Goal: Transaction & Acquisition: Obtain resource

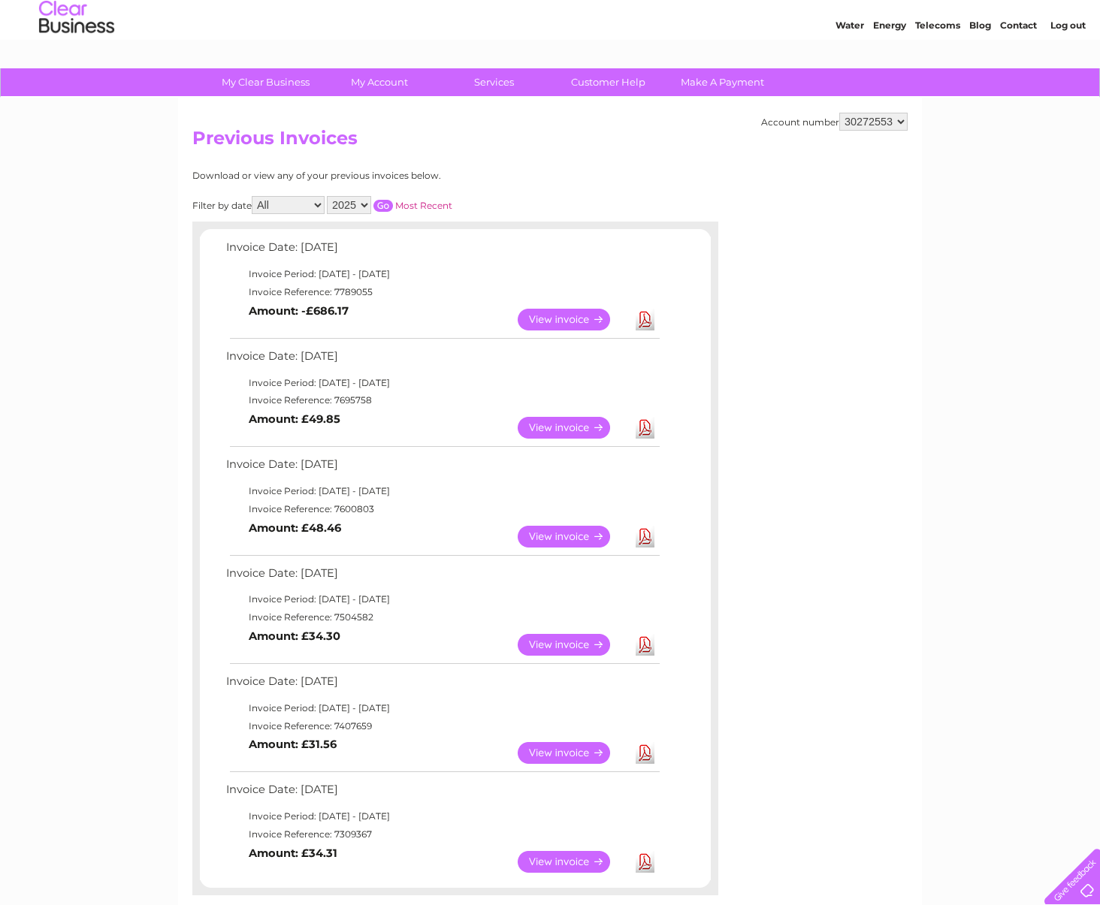
scroll to position [47, 0]
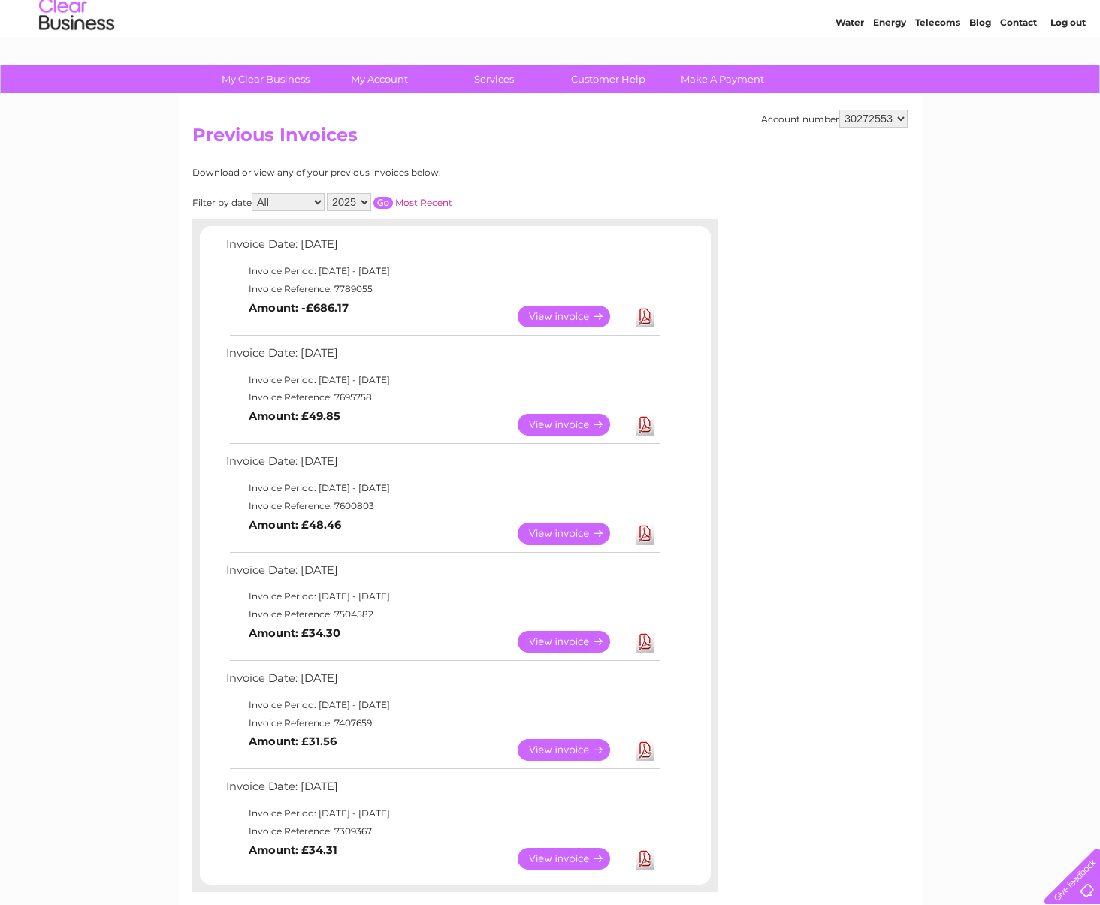
click at [900, 523] on div "Account number 30272553 Previous Invoices Download or view any of your previous…" at bounding box center [550, 525] width 744 height 861
click at [646, 859] on link "Download" at bounding box center [645, 859] width 19 height 22
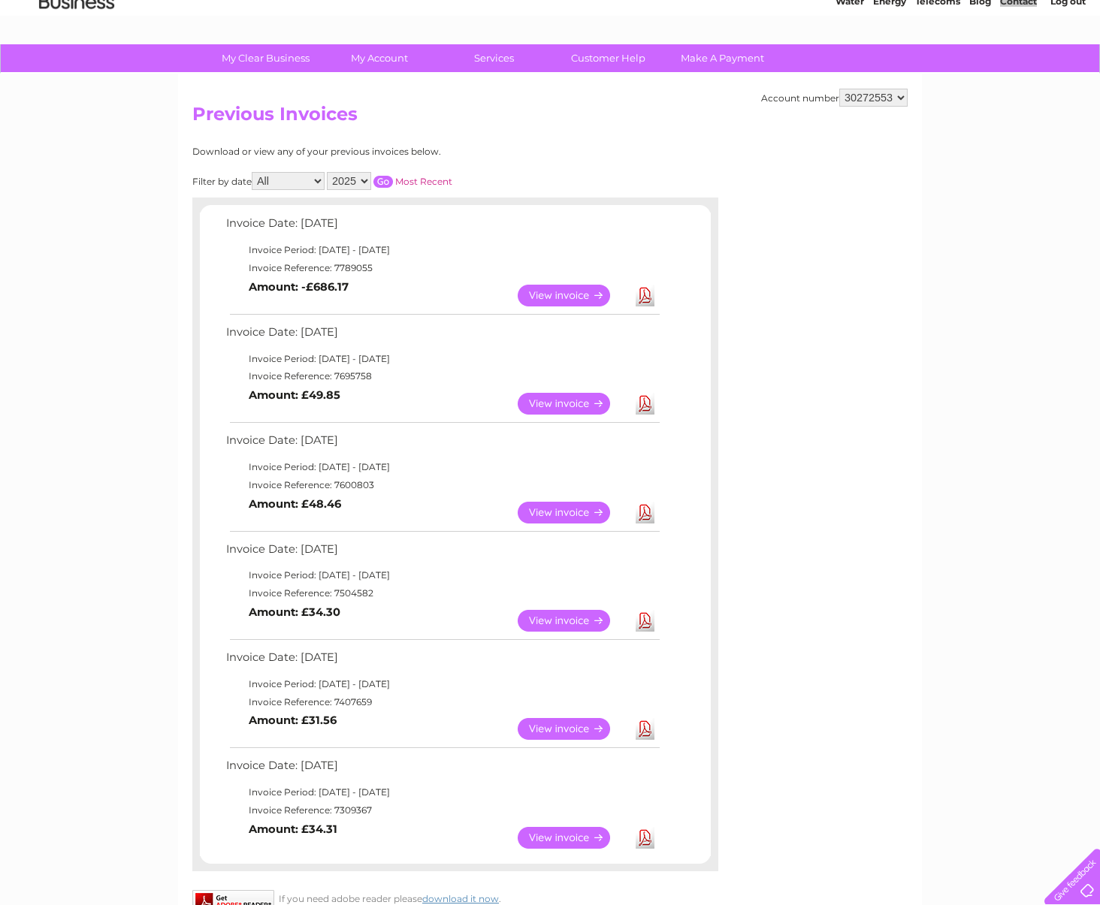
scroll to position [69, 0]
click at [360, 180] on select "2025 2024 2023" at bounding box center [349, 180] width 44 height 18
select select "2024"
click at [328, 171] on select "2025 2024 2023" at bounding box center [349, 180] width 44 height 18
click at [413, 183] on link "Most Recent" at bounding box center [423, 180] width 57 height 11
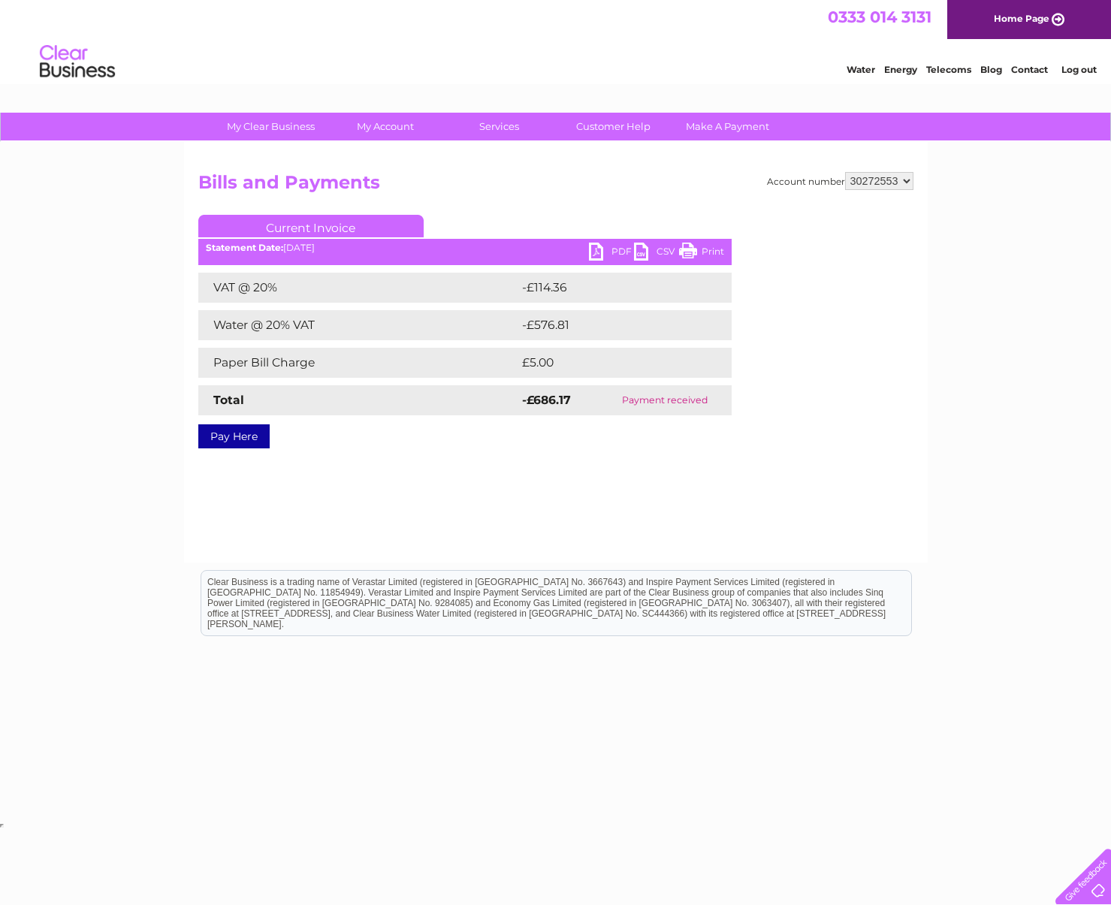
click at [414, 554] on div "Account number 30272553 Bills and Payments Current Invoice PDF CSV Print VAT @ …" at bounding box center [556, 352] width 744 height 421
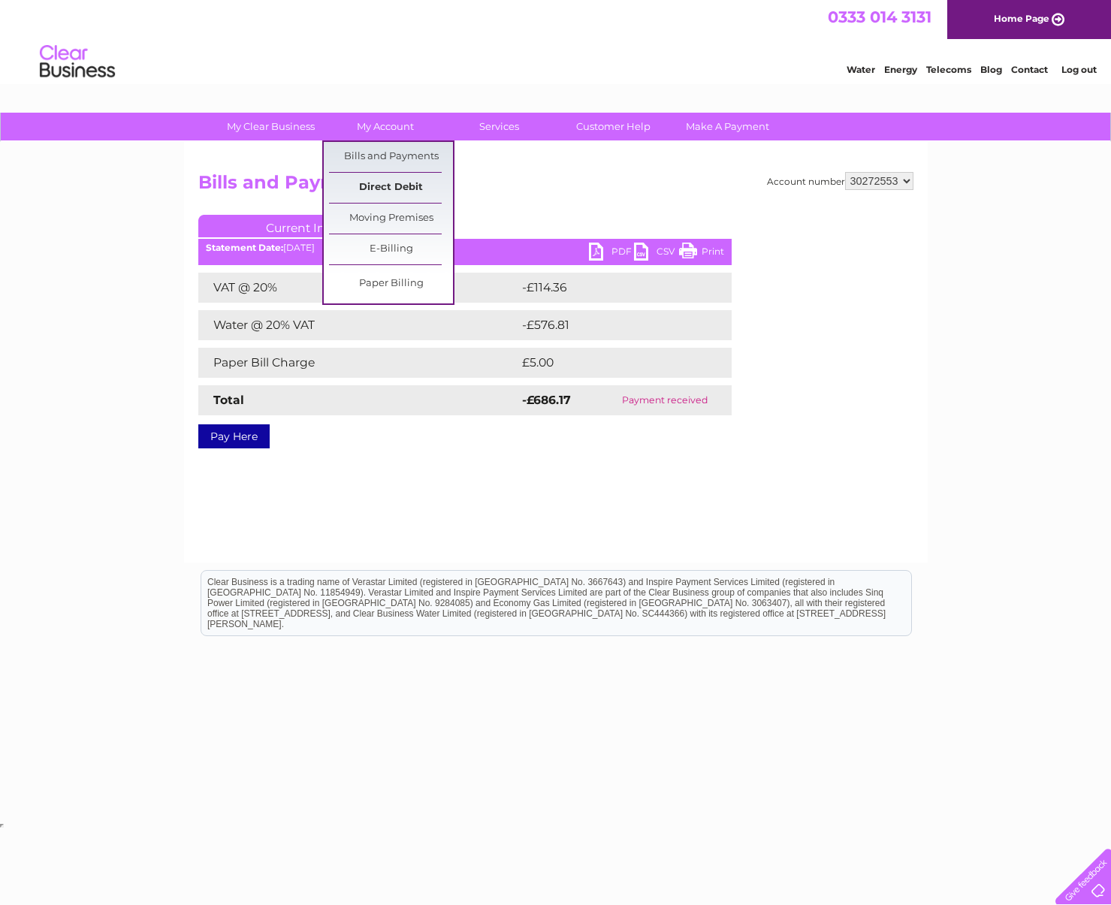
click at [378, 190] on link "Direct Debit" at bounding box center [391, 188] width 124 height 30
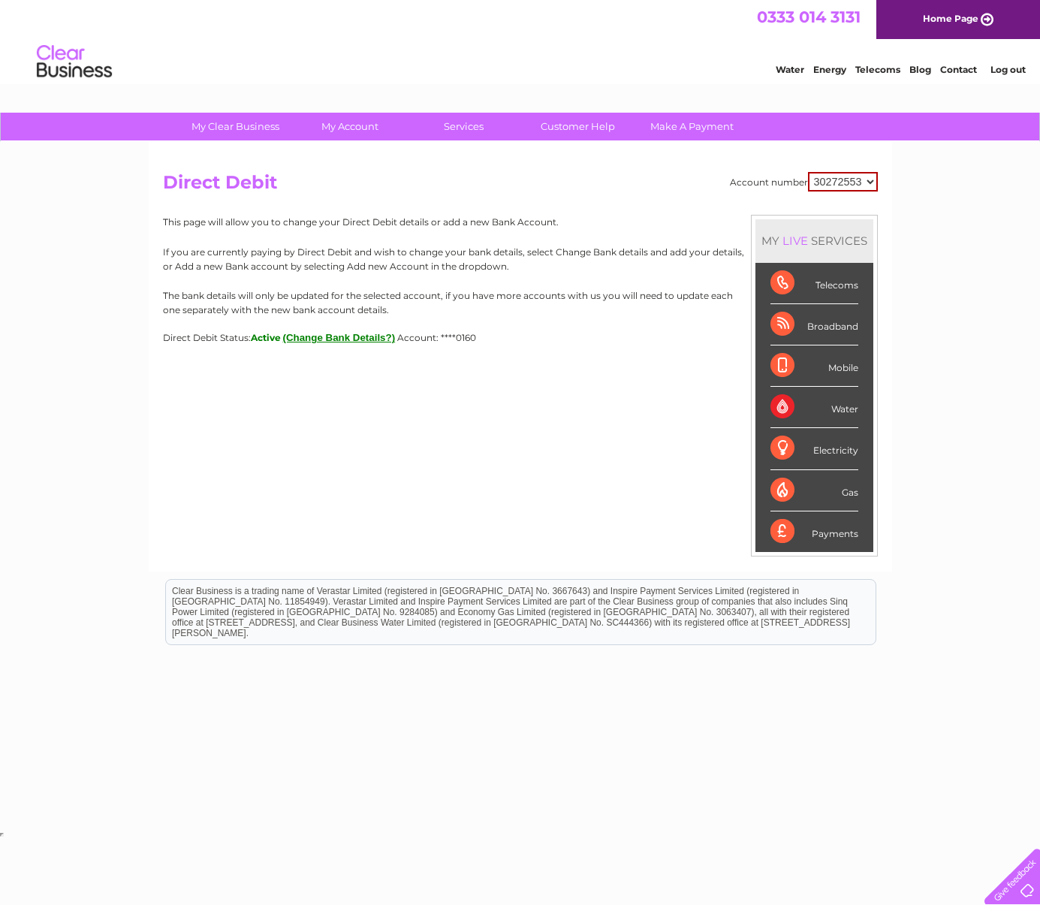
click at [654, 74] on div "Water Energy Telecoms Blog Contact Log out" at bounding box center [520, 63] width 1040 height 49
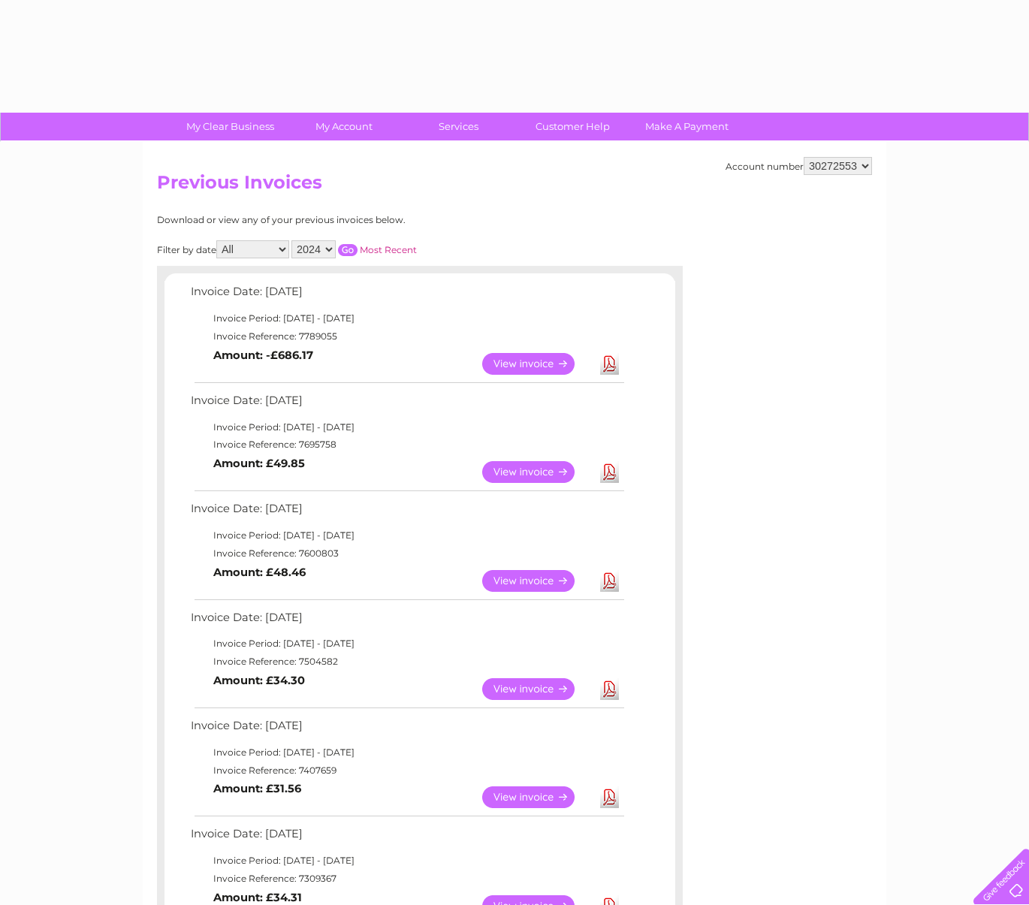
select select "2024"
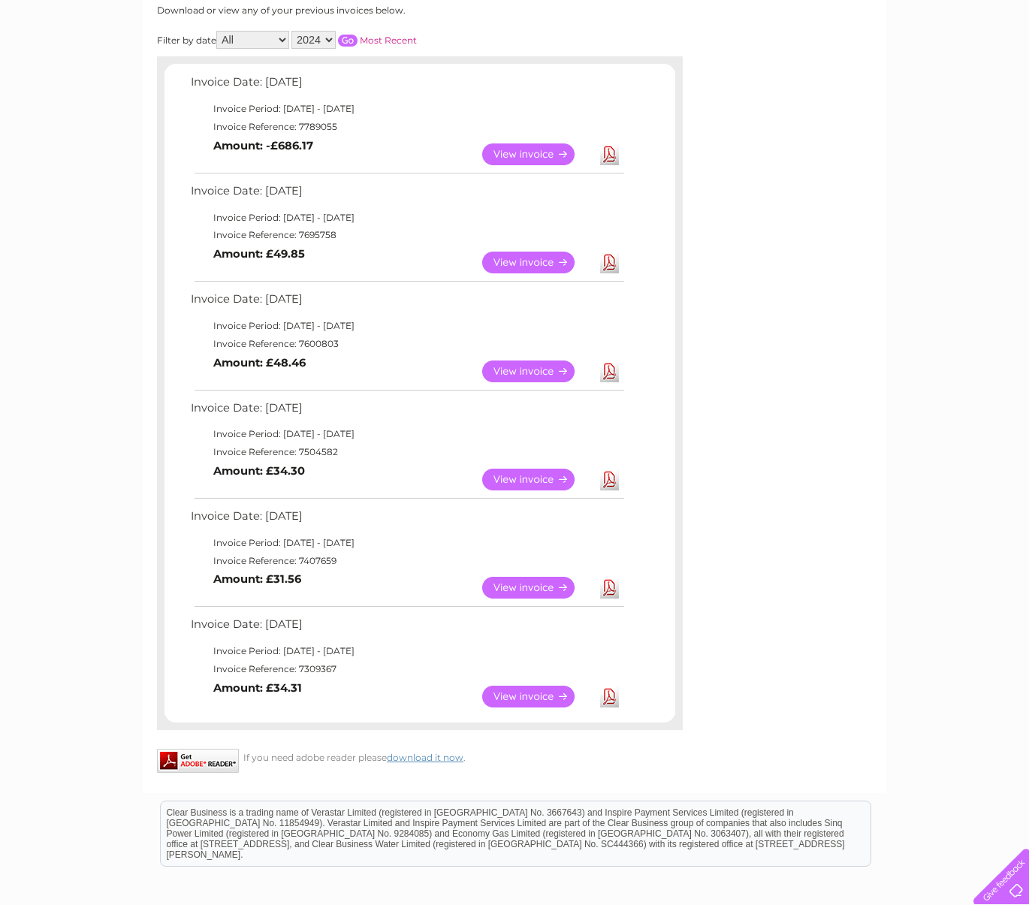
scroll to position [207, 0]
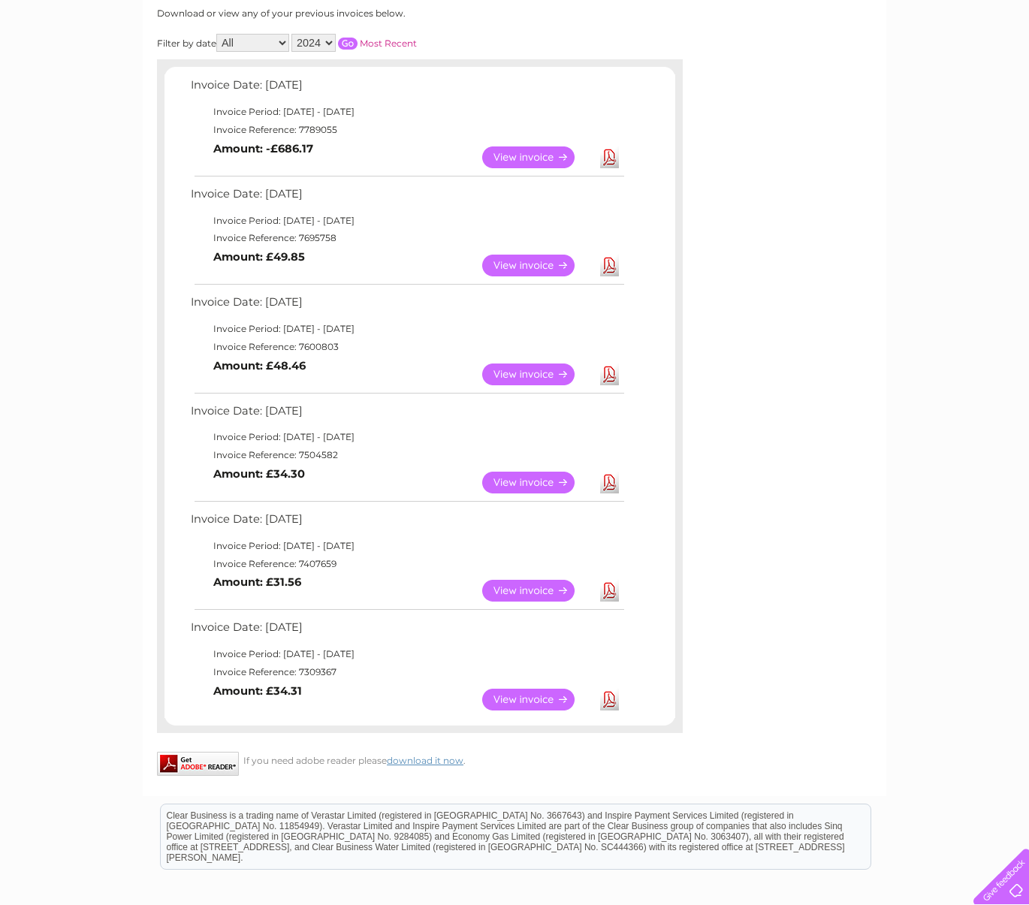
click at [282, 38] on select "All January February March April May June July August September October Novembe…" at bounding box center [252, 43] width 73 height 18
click at [218, 34] on select "All January February March April May June July August September October Novembe…" at bounding box center [252, 43] width 73 height 18
click at [384, 40] on link "Most Recent" at bounding box center [388, 43] width 57 height 11
click at [389, 45] on link "Most Recent" at bounding box center [388, 43] width 57 height 11
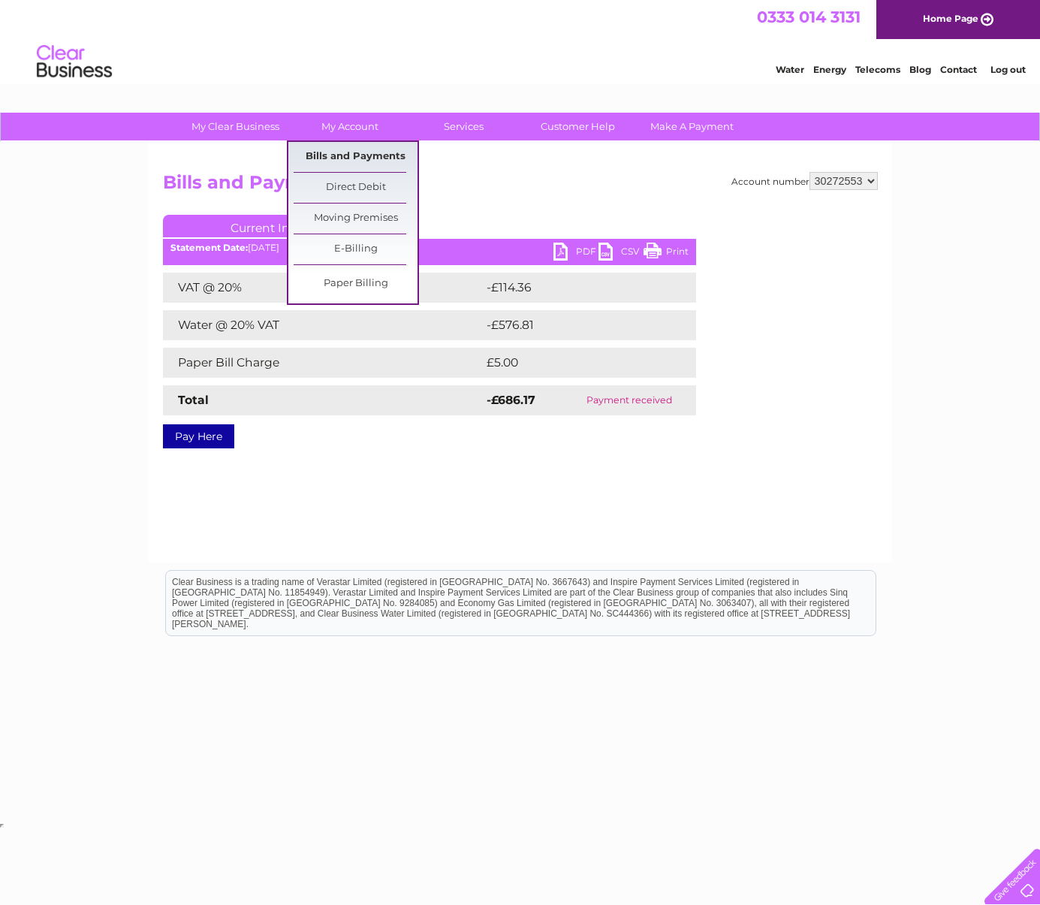
click at [362, 156] on link "Bills and Payments" at bounding box center [356, 157] width 124 height 30
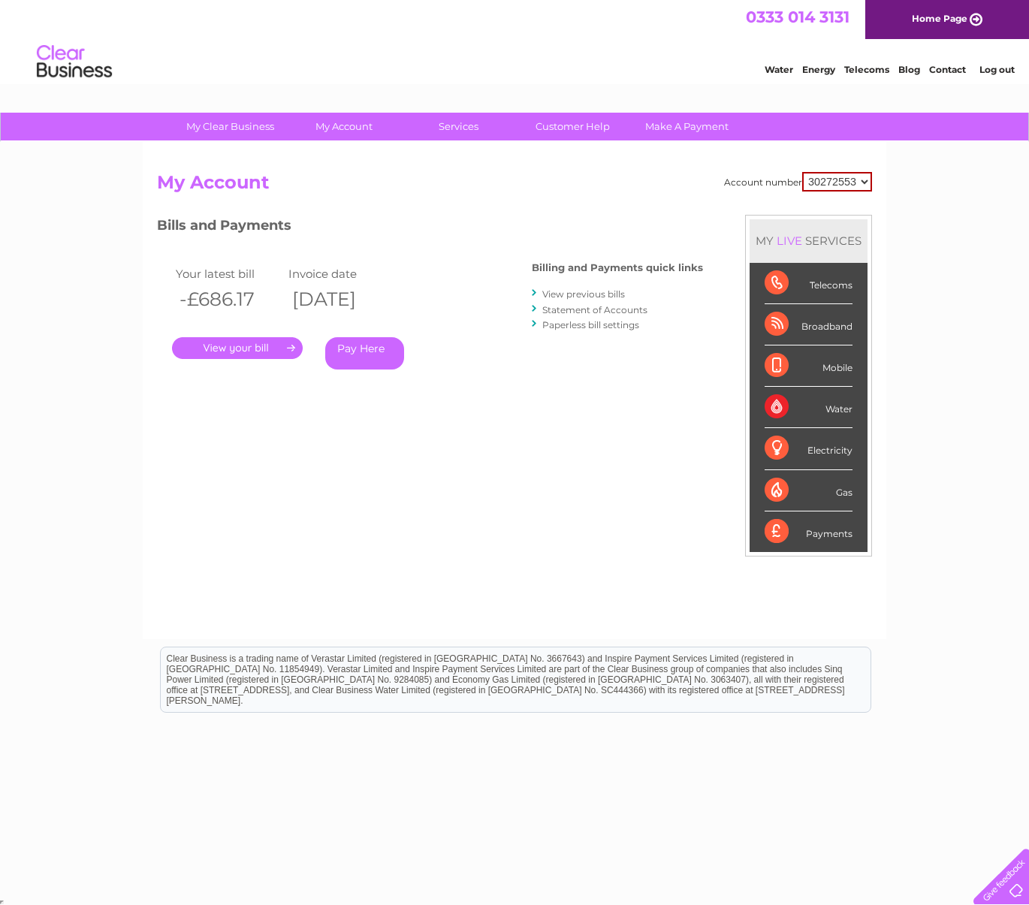
click at [293, 346] on link "." at bounding box center [237, 348] width 131 height 22
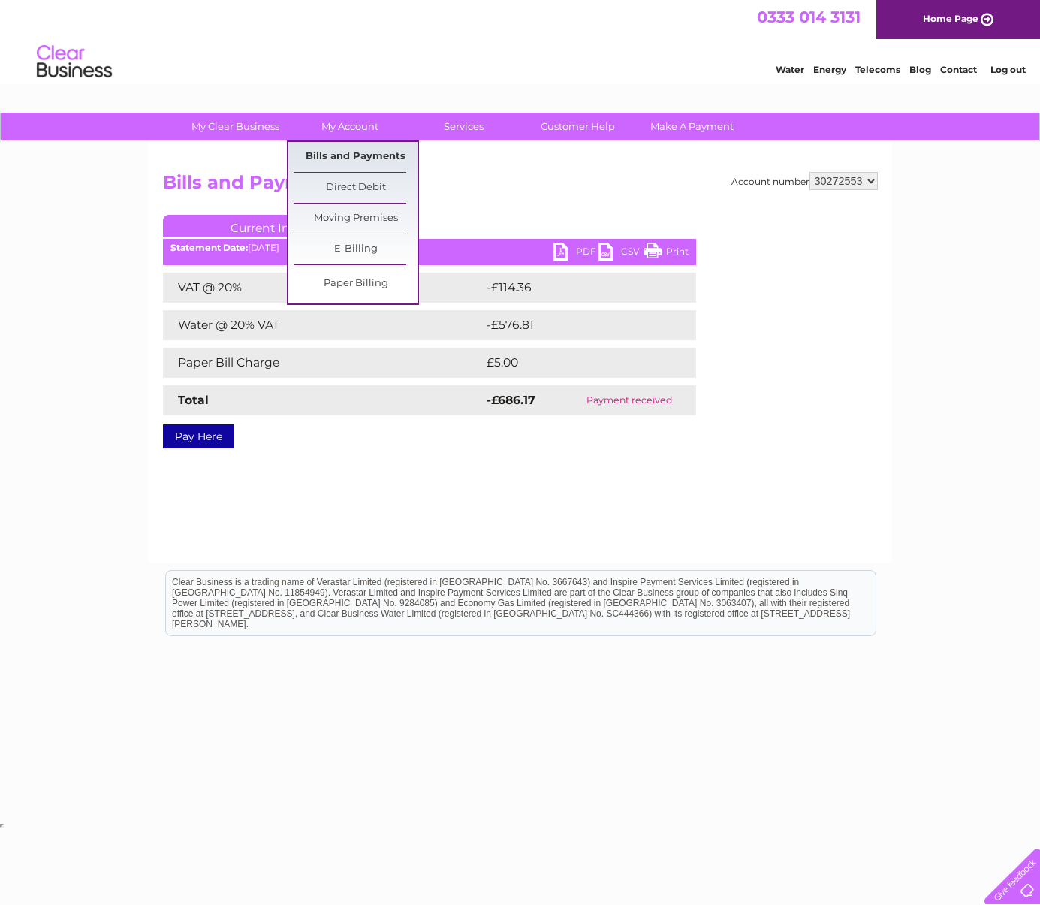
click at [373, 156] on link "Bills and Payments" at bounding box center [356, 157] width 124 height 30
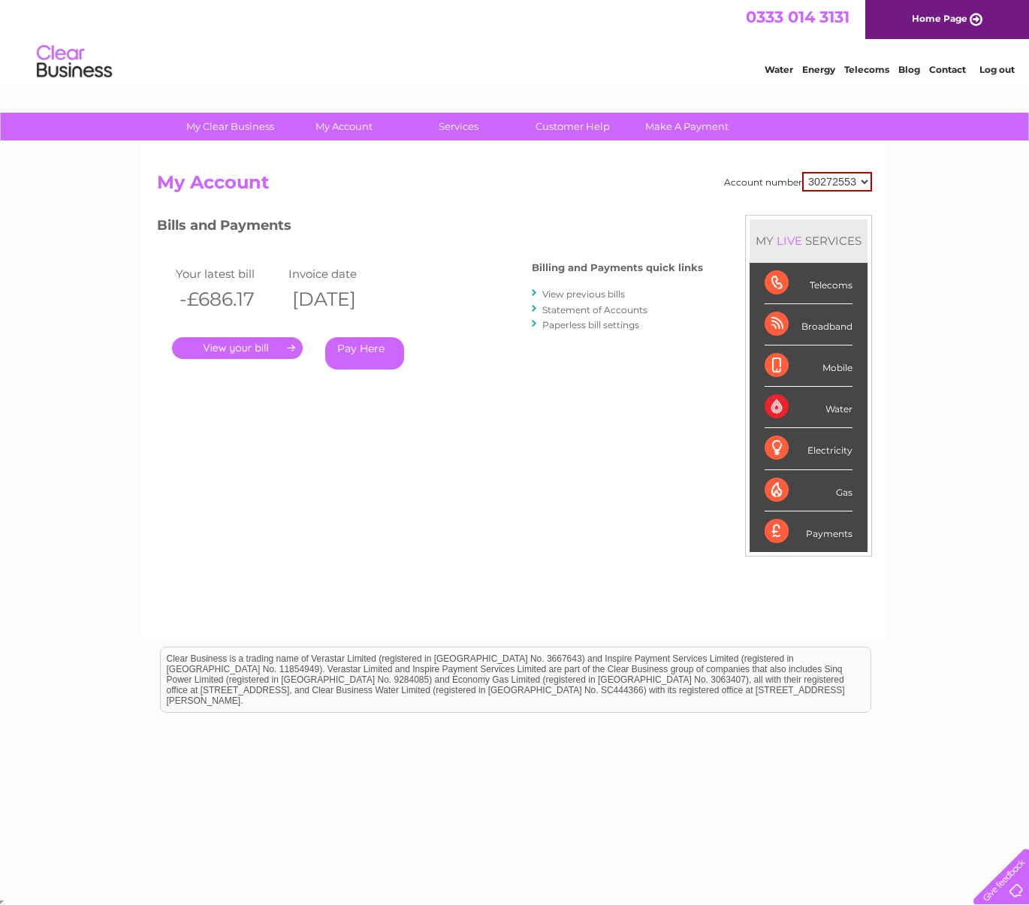
click at [600, 294] on link "View previous bills" at bounding box center [583, 293] width 83 height 11
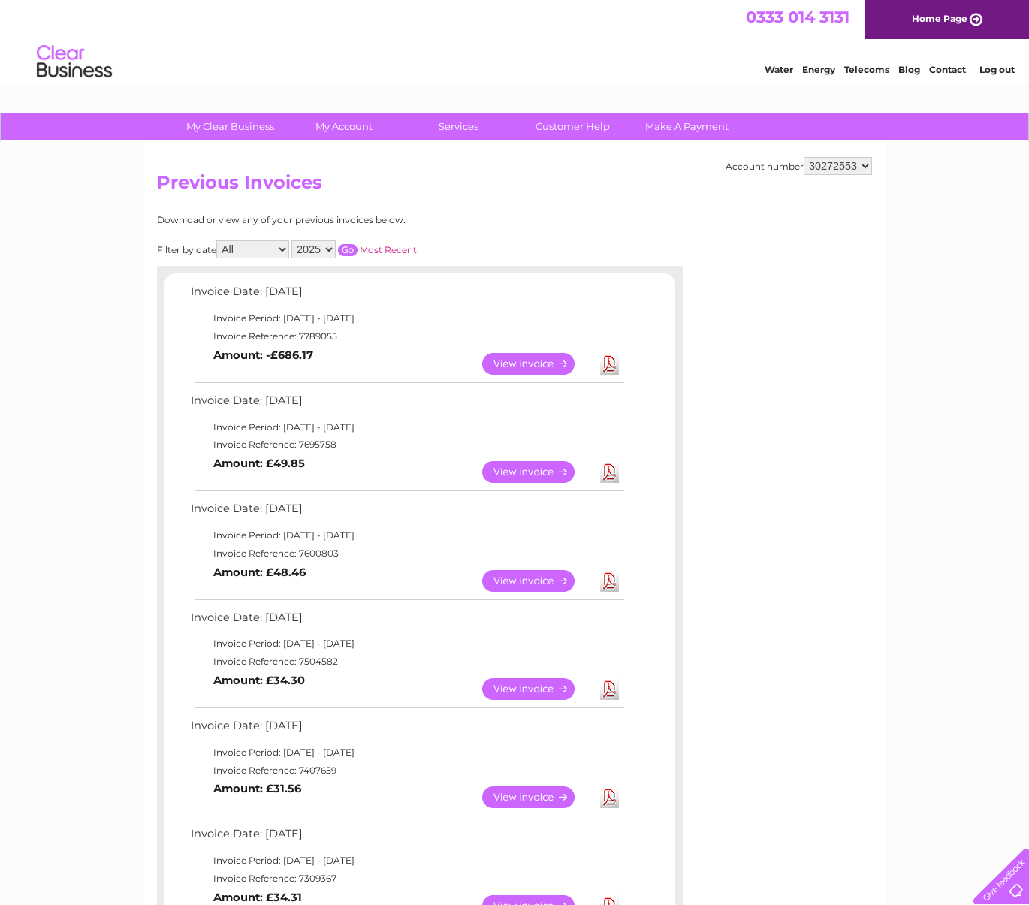
click at [324, 248] on select "2025 2024 2023" at bounding box center [313, 249] width 44 height 18
select select "2024"
click at [293, 240] on select "2025 2024 2023" at bounding box center [313, 249] width 44 height 18
click at [351, 249] on input "button" at bounding box center [348, 250] width 20 height 12
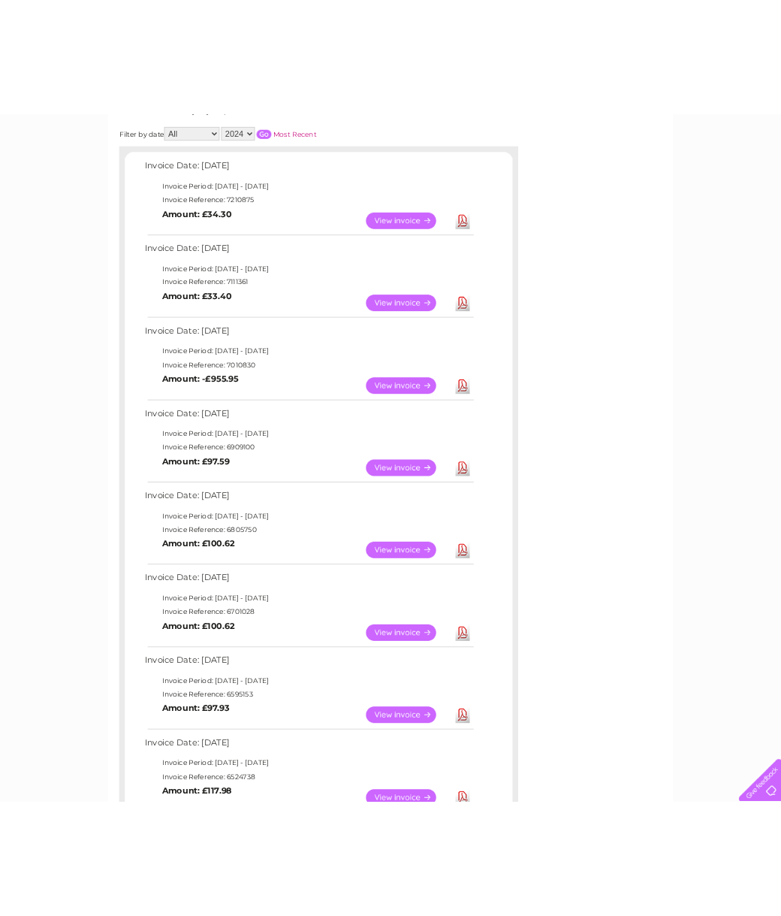
scroll to position [239, 0]
